Goal: Information Seeking & Learning: Learn about a topic

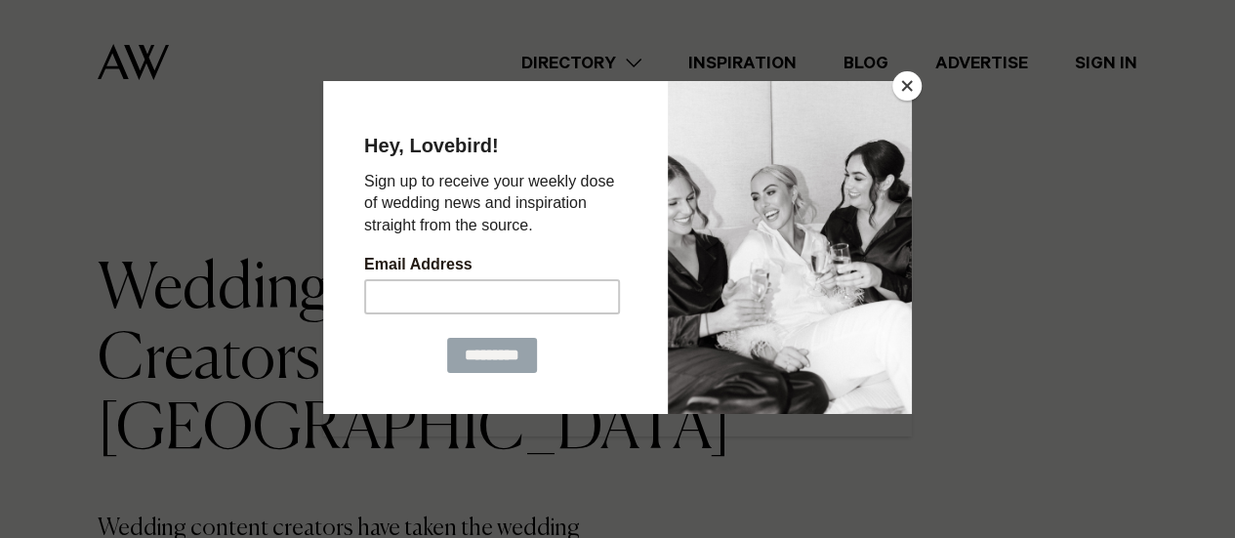
click at [911, 82] on button "Close" at bounding box center [906, 85] width 29 height 29
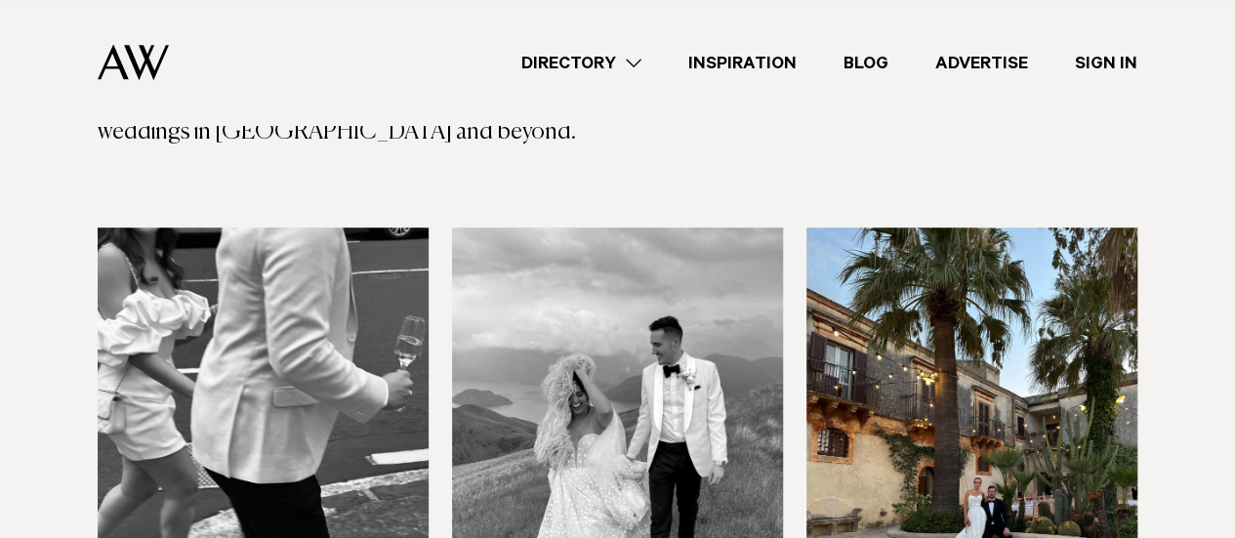
scroll to position [559, 0]
click at [223, 317] on img at bounding box center [263, 450] width 331 height 444
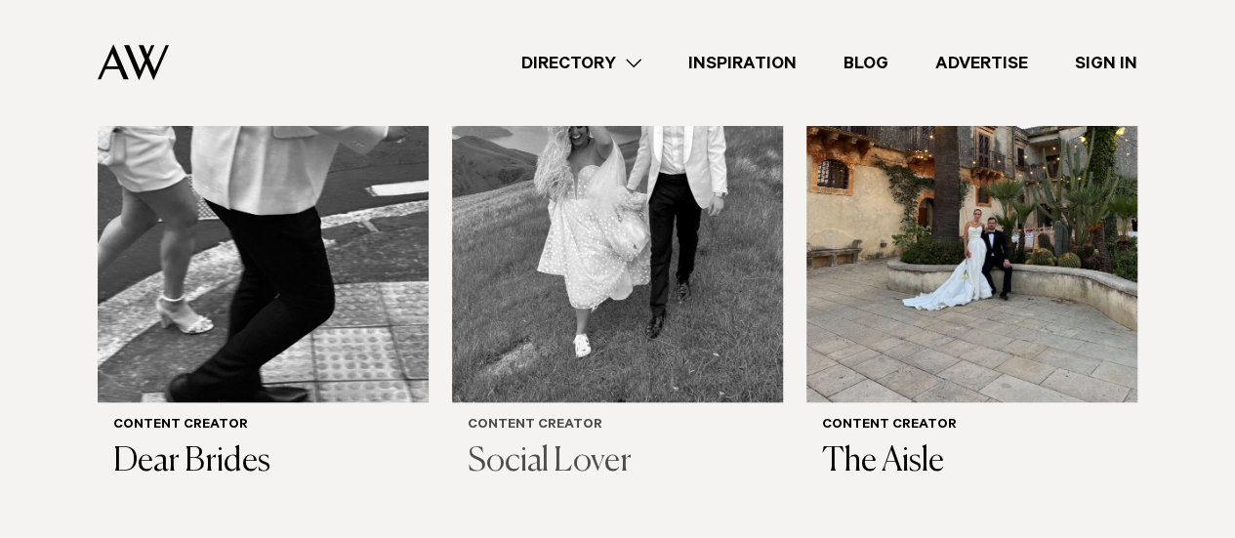
scroll to position [798, 0]
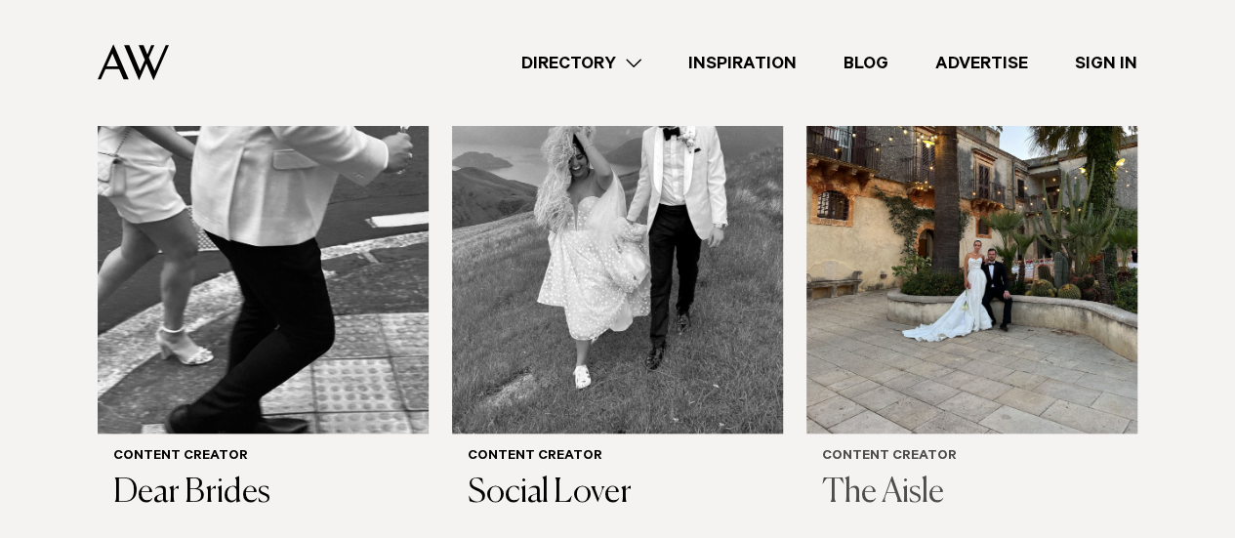
click at [1021, 298] on img at bounding box center [971, 212] width 331 height 444
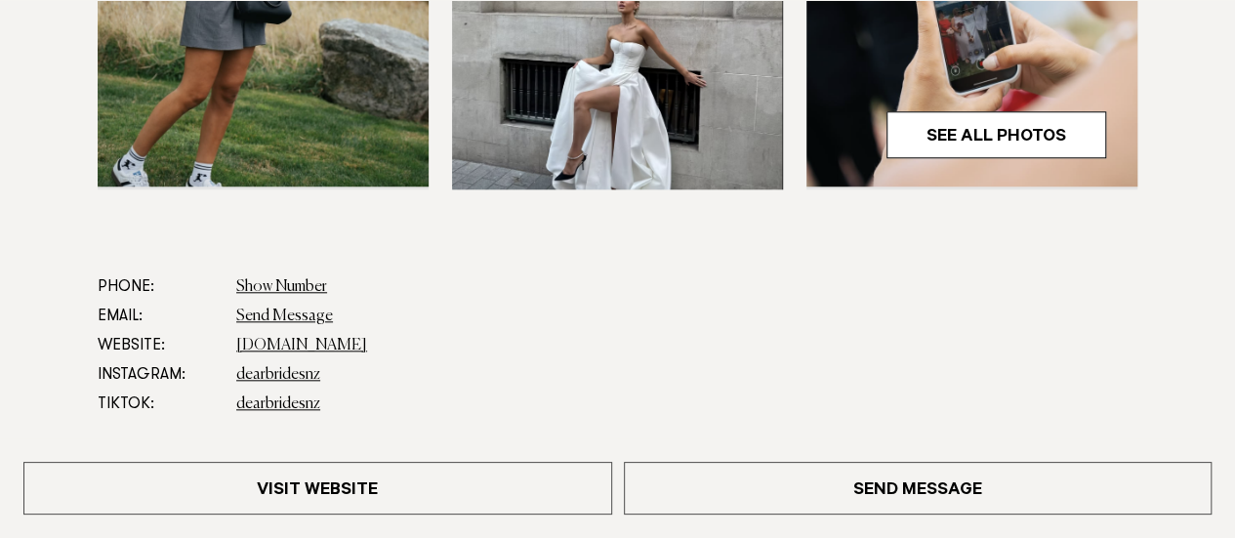
scroll to position [846, 0]
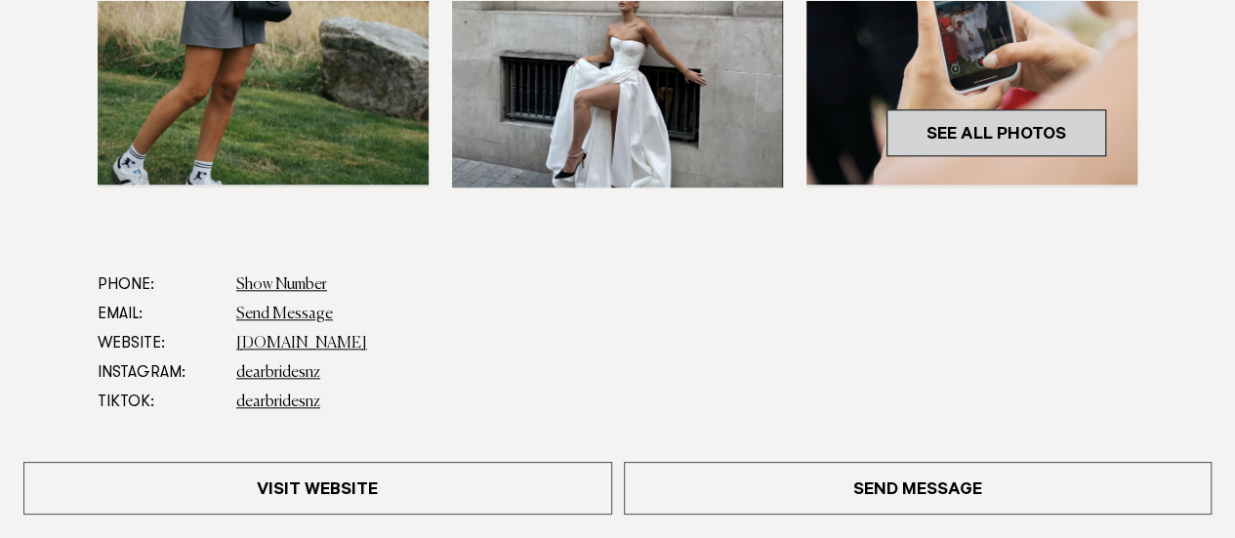
click at [985, 126] on link "See All Photos" at bounding box center [996, 132] width 220 height 47
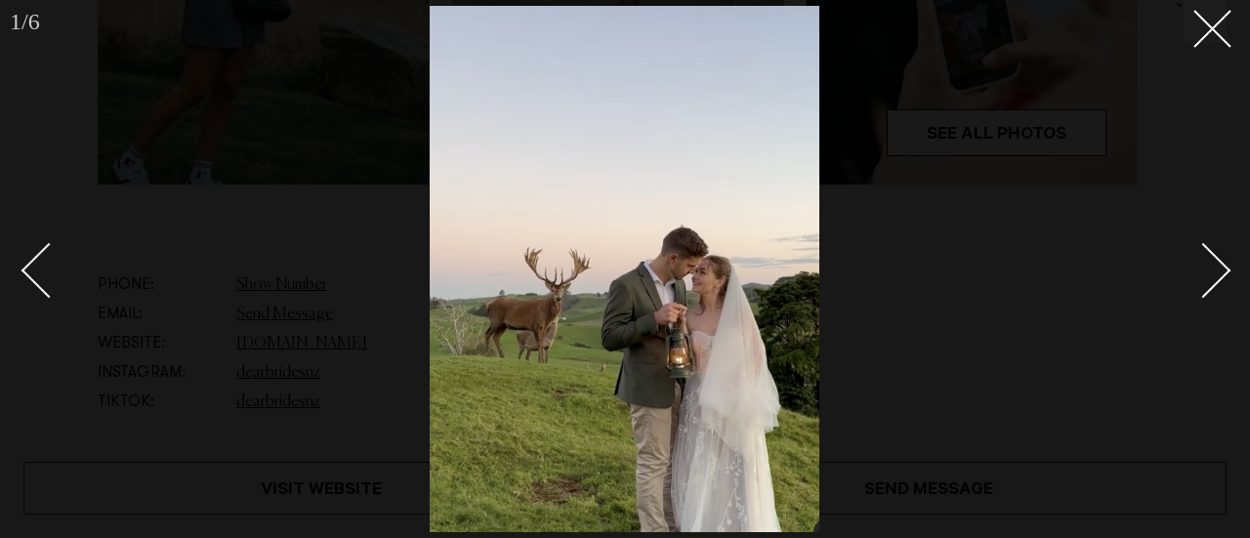
click at [1225, 265] on link at bounding box center [1192, 270] width 68 height 98
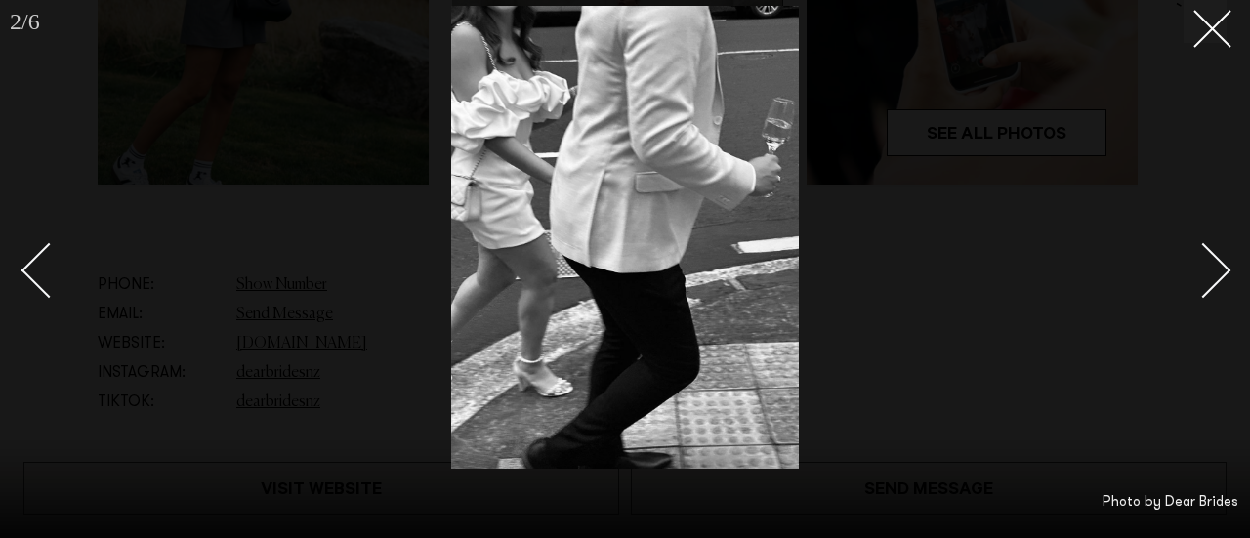
click at [1225, 265] on link at bounding box center [1192, 270] width 68 height 98
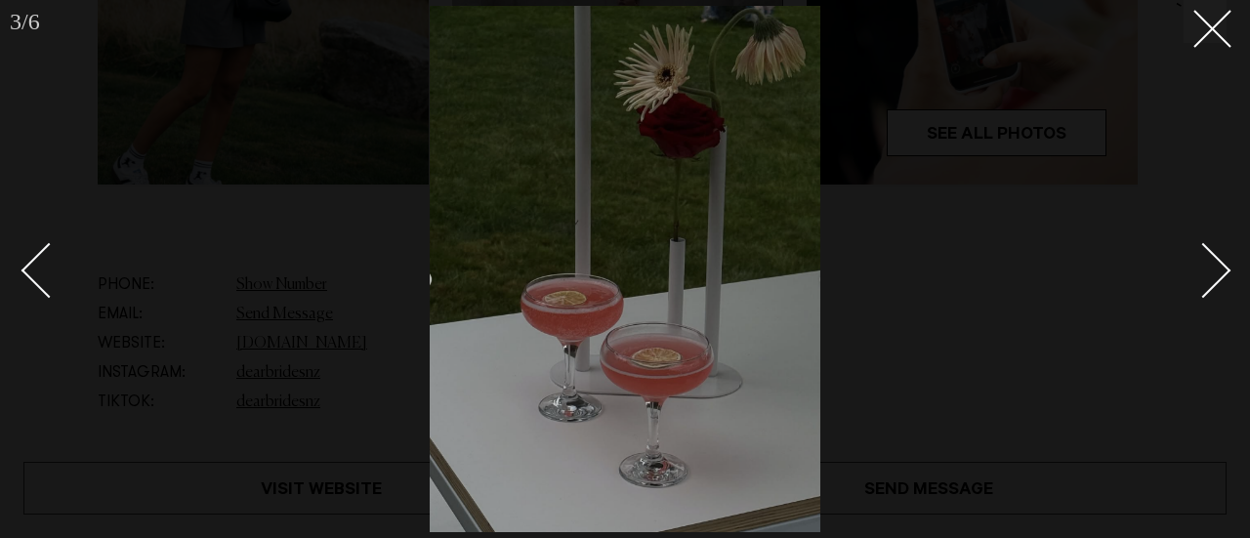
click at [1225, 265] on link at bounding box center [1192, 270] width 68 height 98
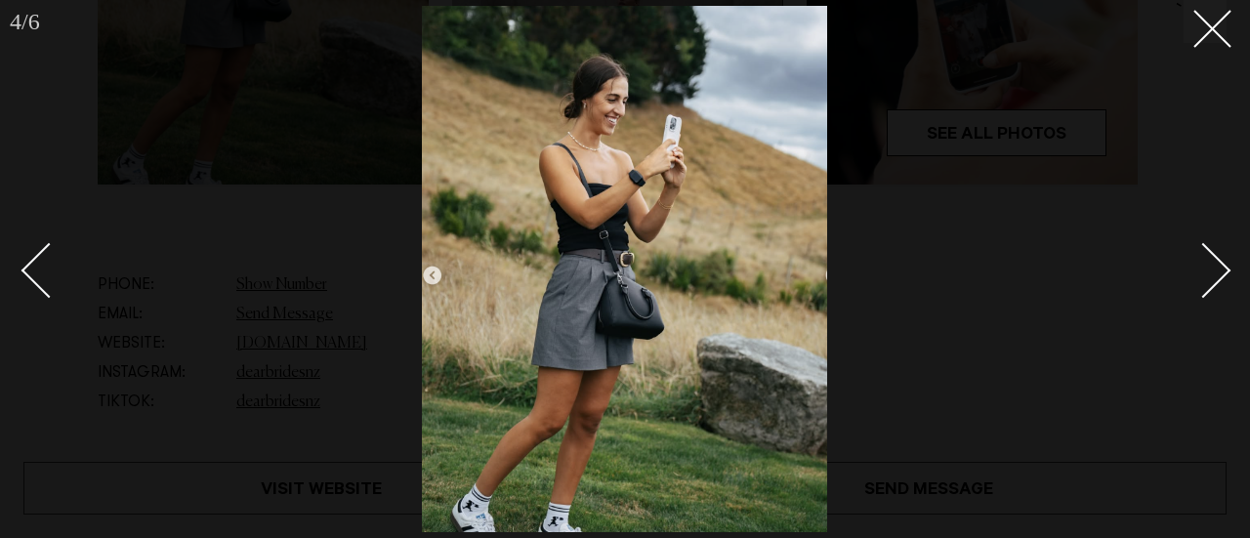
click at [1225, 265] on link at bounding box center [1192, 270] width 68 height 98
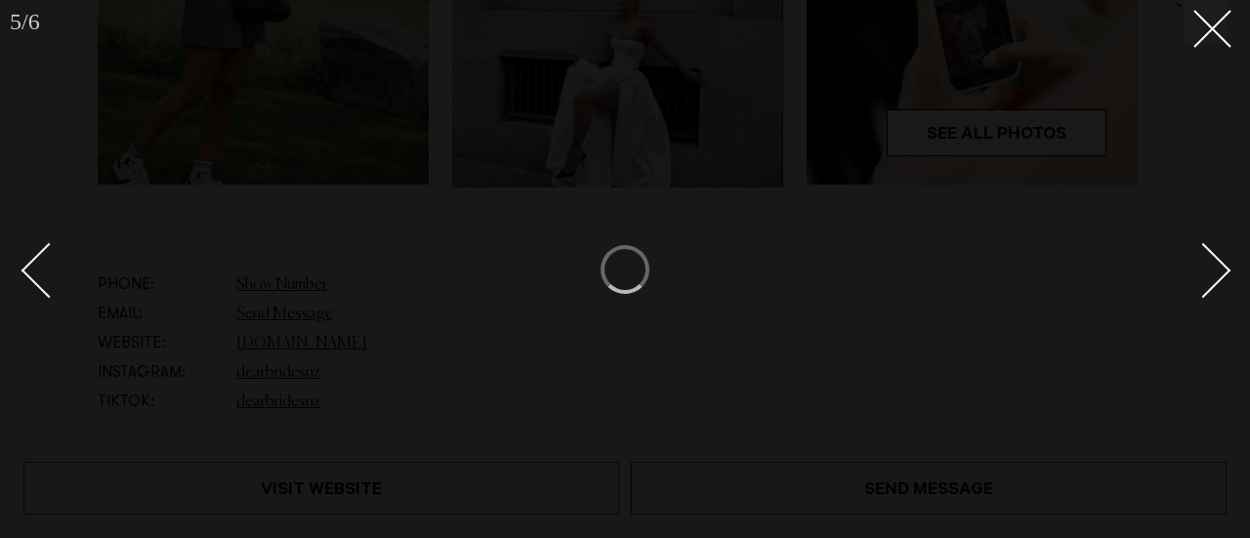
click at [1221, 268] on div "Next slide" at bounding box center [1203, 270] width 56 height 56
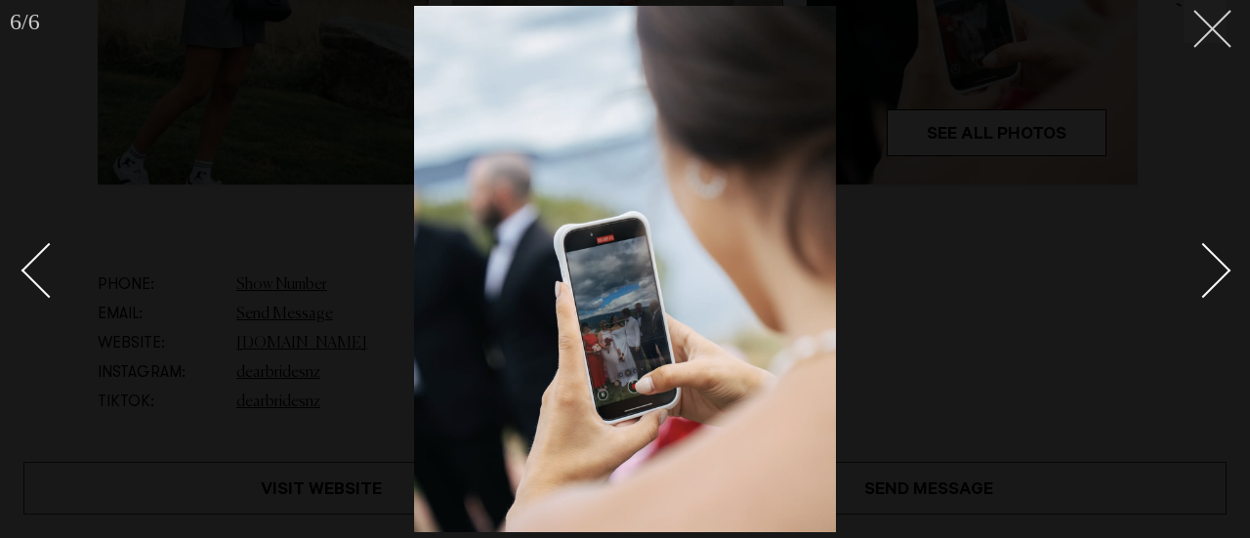
click at [1218, 37] on button at bounding box center [1204, 21] width 43 height 43
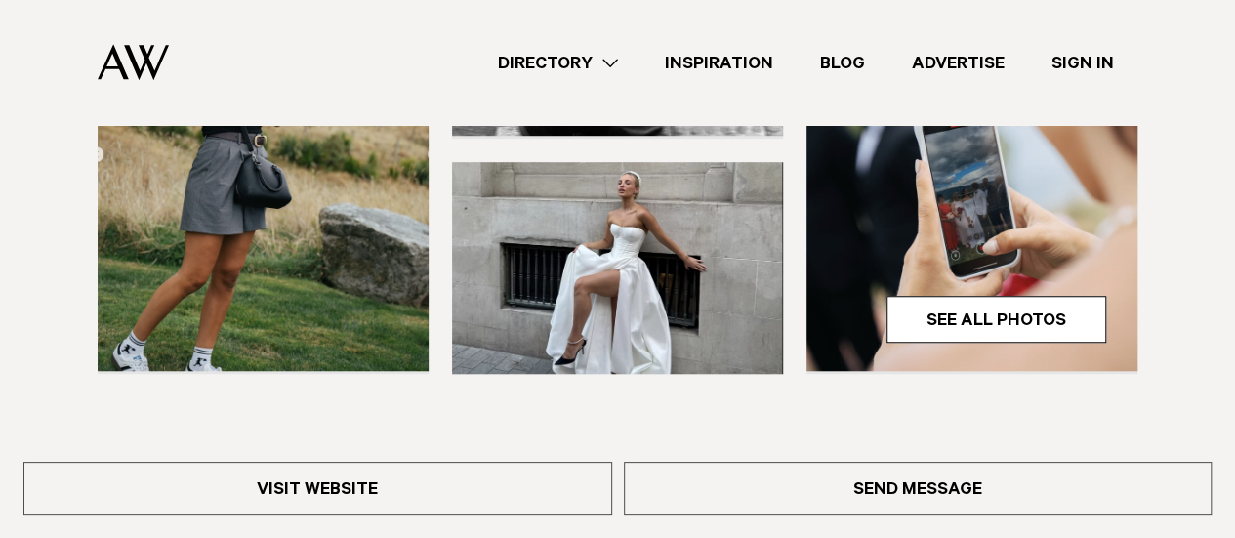
scroll to position [659, 0]
